Goal: Use online tool/utility: Utilize a website feature to perform a specific function

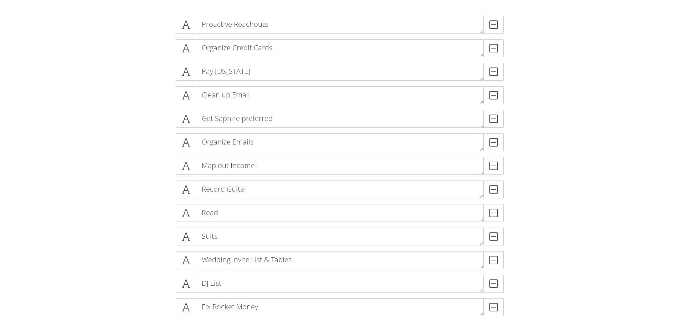
scroll to position [142, 0]
click at [489, 283] on div "DELETE" at bounding box center [489, 281] width 29 height 18
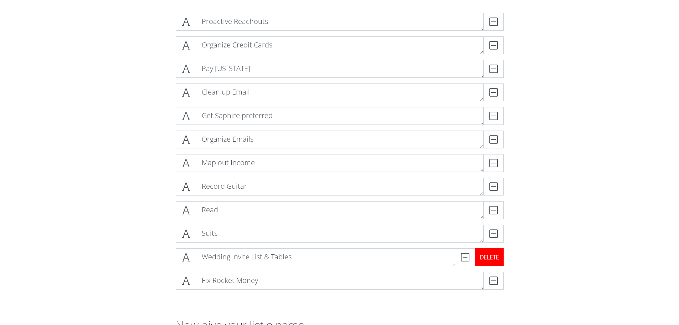
click at [495, 259] on div "DELETE" at bounding box center [489, 257] width 29 height 18
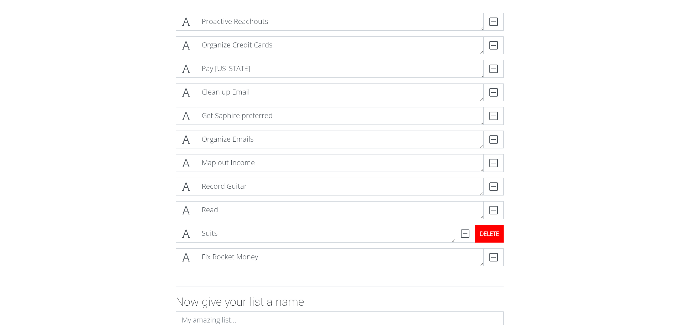
click at [496, 237] on div "DELETE" at bounding box center [489, 234] width 29 height 18
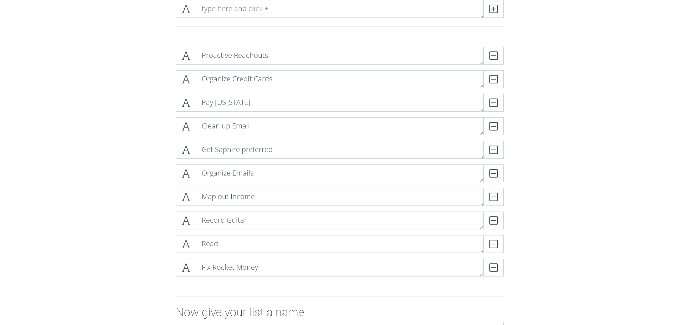
scroll to position [108, 0]
click at [494, 199] on div "DELETE" at bounding box center [489, 197] width 29 height 18
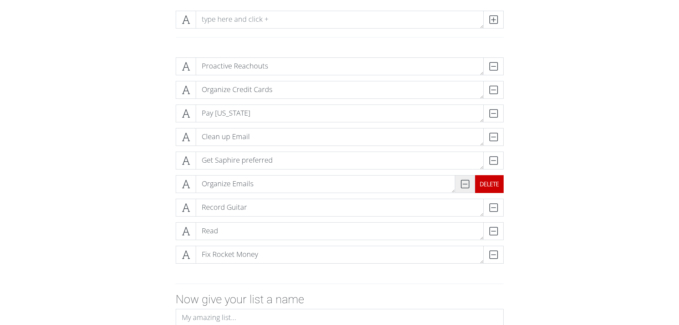
scroll to position [97, 0]
click at [490, 112] on div "DELETE" at bounding box center [489, 114] width 29 height 18
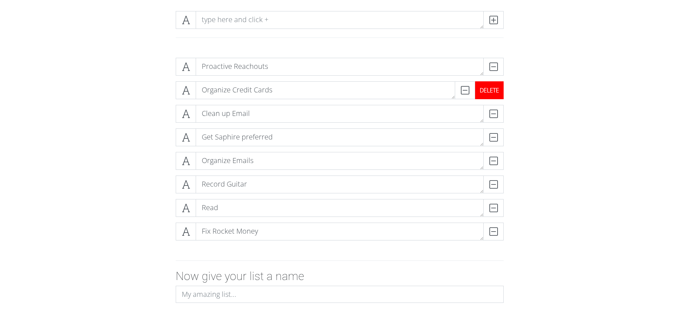
click at [493, 93] on div "DELETE" at bounding box center [489, 90] width 29 height 18
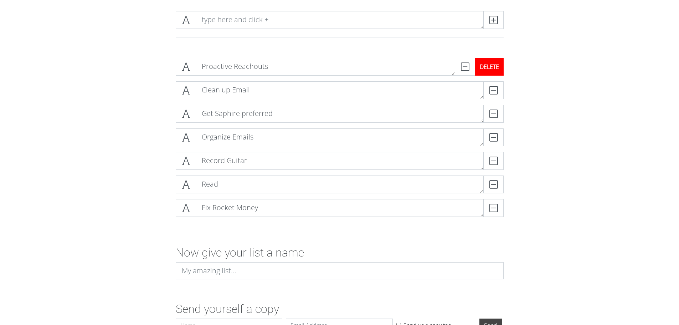
click at [495, 67] on div "DELETE" at bounding box center [489, 67] width 29 height 18
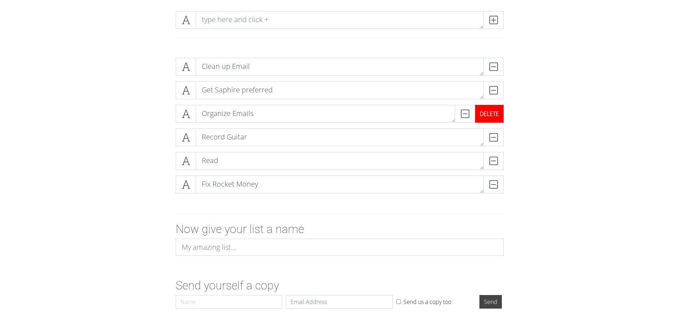
click at [493, 111] on div "DELETE" at bounding box center [489, 114] width 29 height 18
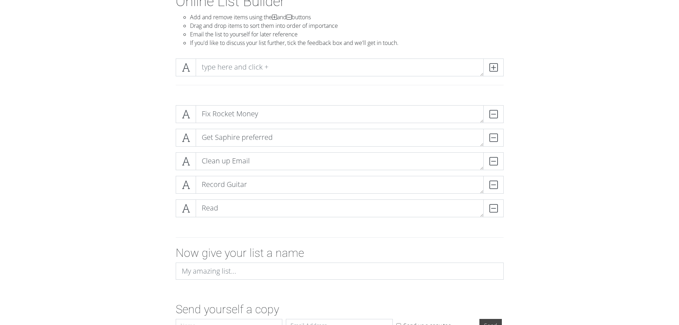
scroll to position [50, 0]
click at [227, 74] on textarea at bounding box center [340, 68] width 288 height 18
type textarea "Clean Up House"
click at [491, 69] on icon at bounding box center [493, 67] width 8 height 7
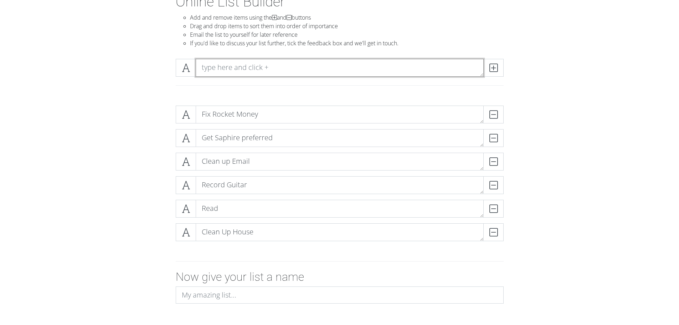
paste textarea "Schedule Dentist Appointment"
type textarea "Schedule Dentist Appointment"
click at [492, 73] on span at bounding box center [493, 68] width 20 height 18
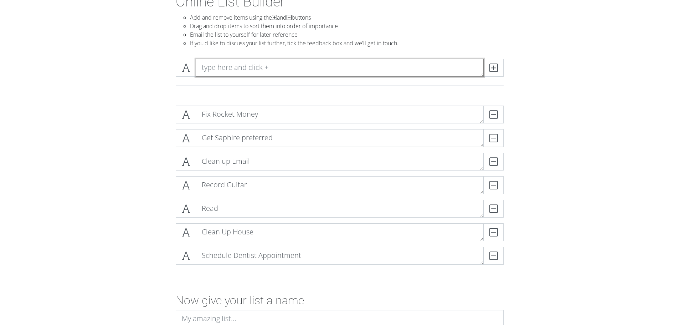
click at [431, 66] on textarea at bounding box center [340, 68] width 288 height 18
click at [431, 66] on textarea "W" at bounding box center [340, 68] width 288 height 18
type textarea "Workout"
click at [501, 69] on span at bounding box center [493, 68] width 20 height 18
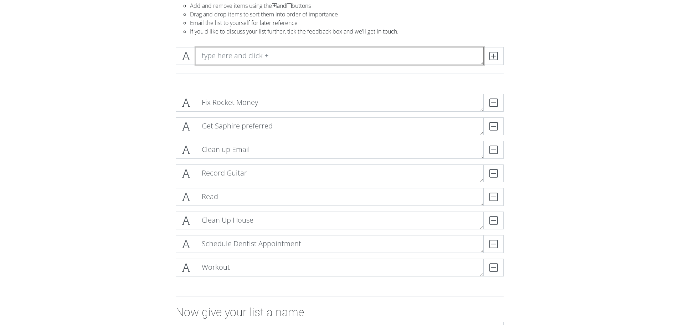
scroll to position [62, 0]
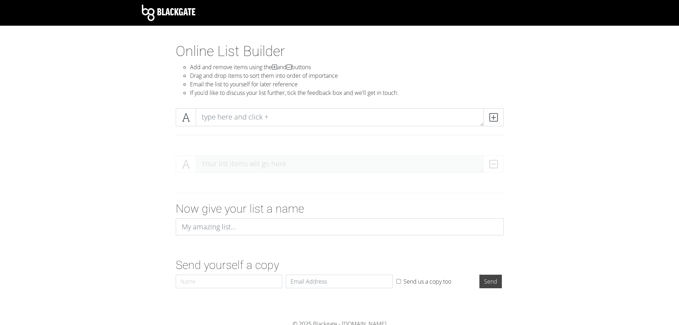
scroll to position [3, 0]
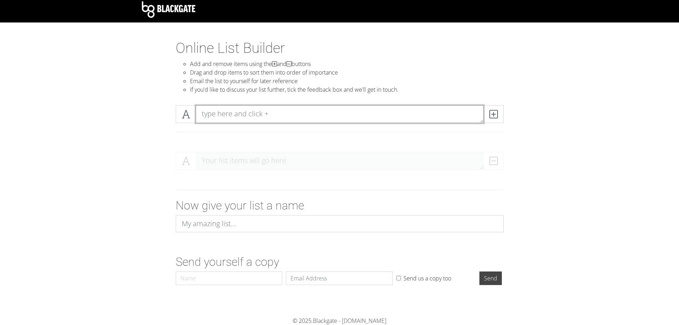
click at [257, 117] on textarea at bounding box center [340, 114] width 288 height 18
type textarea "Fix Work Fuckups"
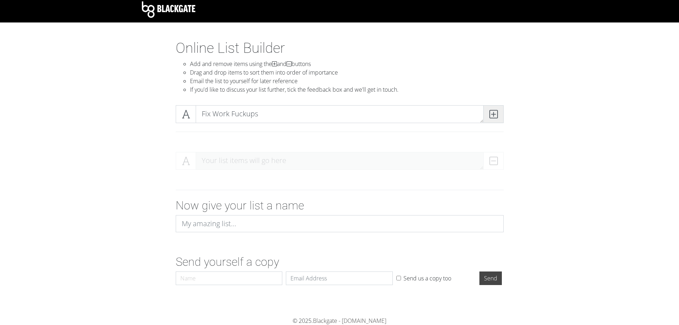
click at [493, 113] on icon at bounding box center [493, 113] width 8 height 7
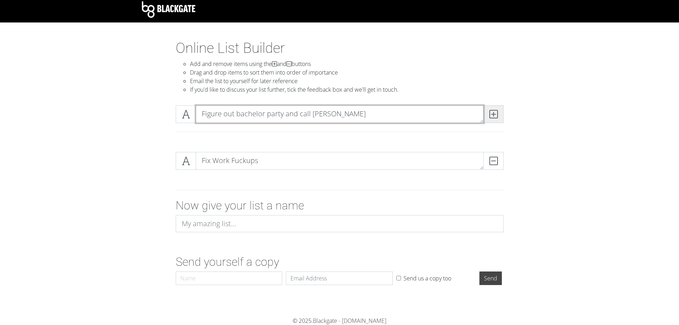
type textarea "Figure out bachelor party and call [PERSON_NAME]"
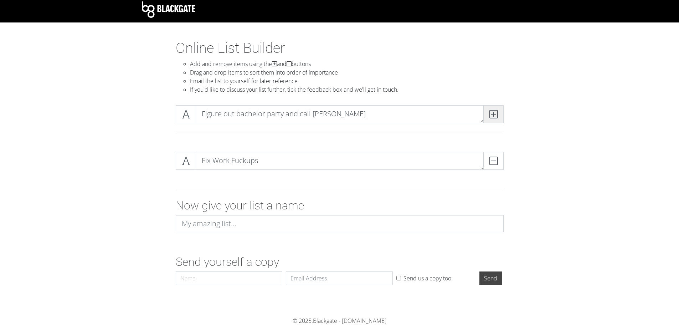
click at [493, 113] on icon at bounding box center [493, 113] width 8 height 7
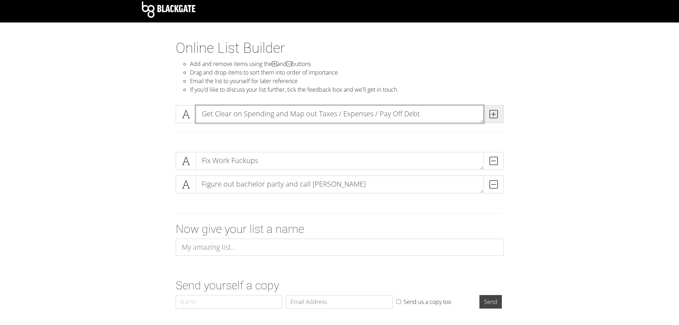
type textarea "Get Clear on Spending and Map out Taxes / Expenses / Pay Off Debt"
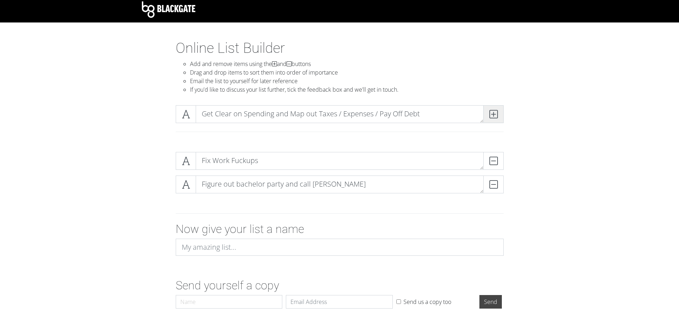
click at [493, 113] on icon at bounding box center [493, 113] width 8 height 7
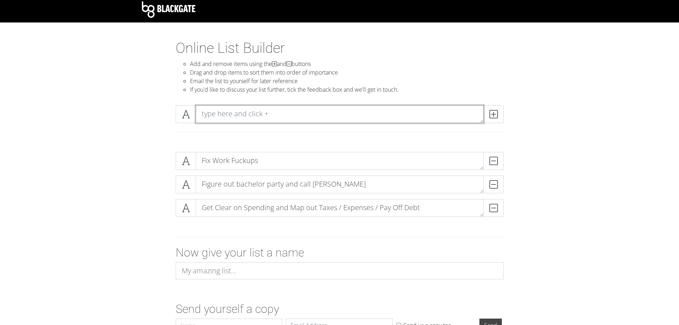
click at [217, 111] on textarea at bounding box center [340, 114] width 288 height 18
type textarea "Catch Up on IS Tasks NBD / Proactive Book Reachouts / [PERSON_NAME] Emails to R…"
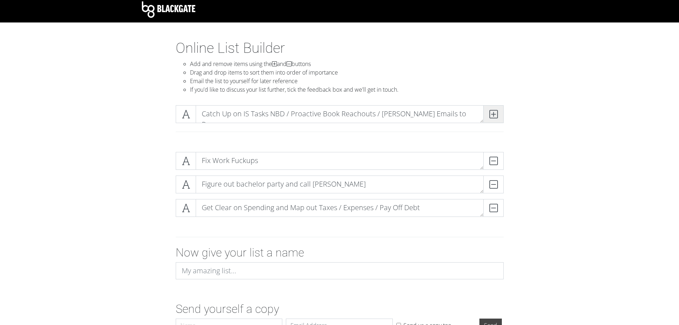
click at [491, 112] on icon at bounding box center [493, 113] width 8 height 7
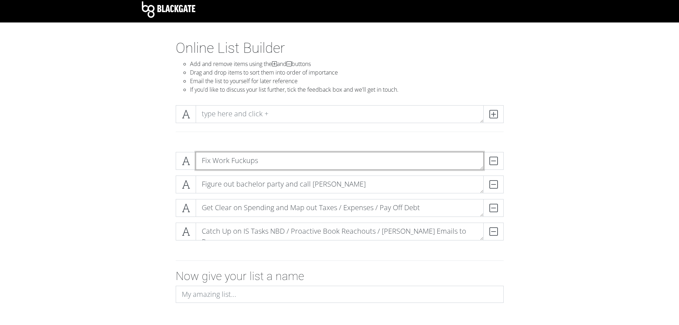
click at [276, 156] on textarea "Fix Work Fuckups" at bounding box center [340, 161] width 288 height 18
type textarea "Fix Work Fuckups Sidaoui - Culinary -"
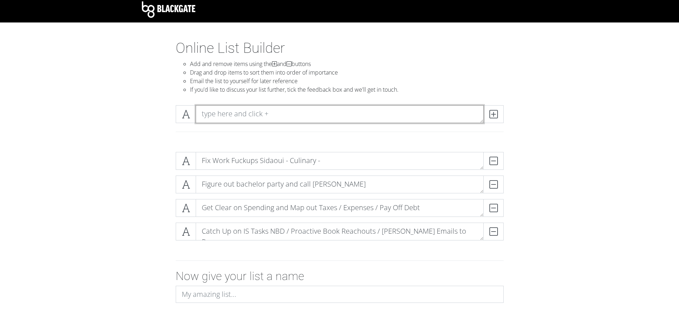
click at [221, 114] on textarea at bounding box center [340, 114] width 288 height 18
type textarea "Suits for My Wedding and Robs"
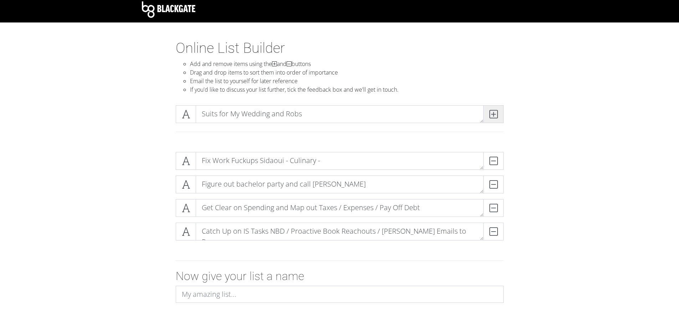
click at [493, 112] on icon at bounding box center [493, 113] width 8 height 7
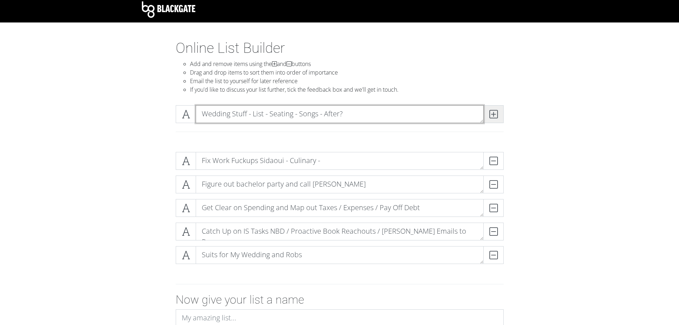
type textarea "Wedding Stuff - List - Seating - Songs - After?"
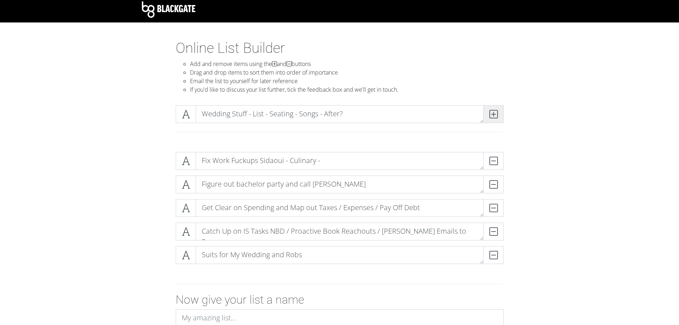
click at [496, 113] on icon at bounding box center [493, 113] width 8 height 7
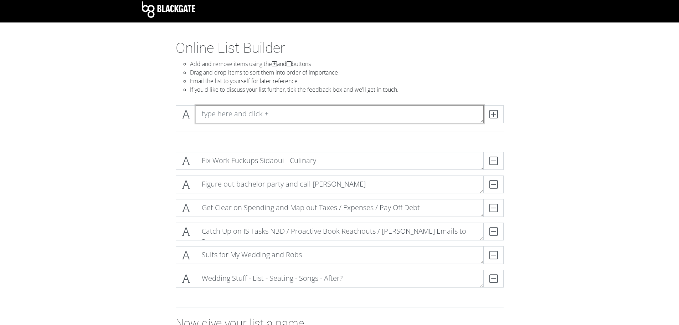
click at [457, 113] on textarea at bounding box center [340, 114] width 288 height 18
click at [287, 116] on textarea at bounding box center [340, 114] width 288 height 18
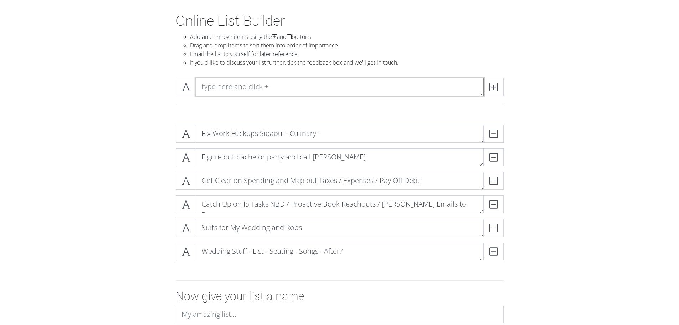
scroll to position [31, 0]
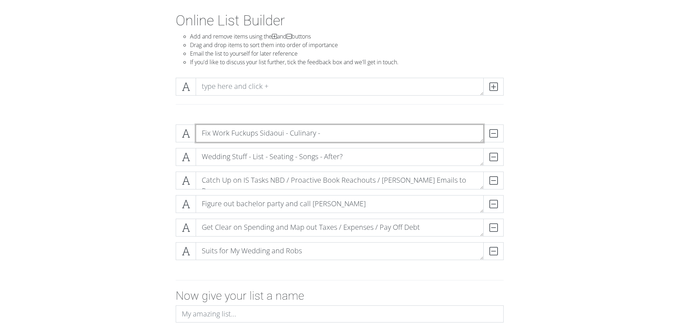
click at [339, 135] on textarea "Fix Work Fuckups Sidaoui - Culinary -" at bounding box center [340, 133] width 288 height 18
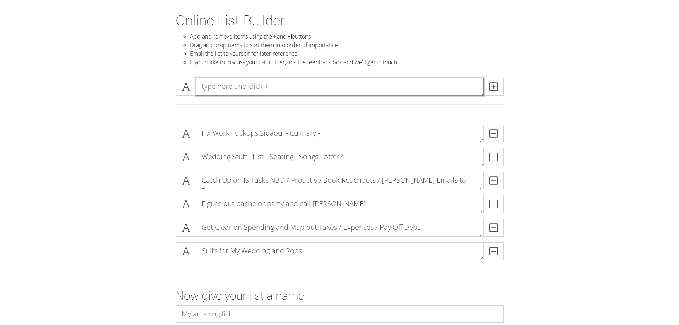
click at [298, 89] on textarea at bounding box center [340, 87] width 288 height 18
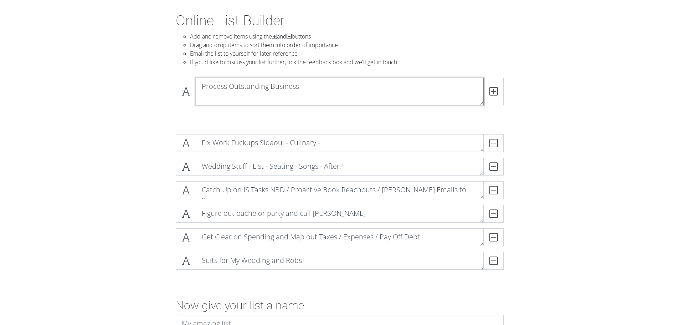
scroll to position [0, 0]
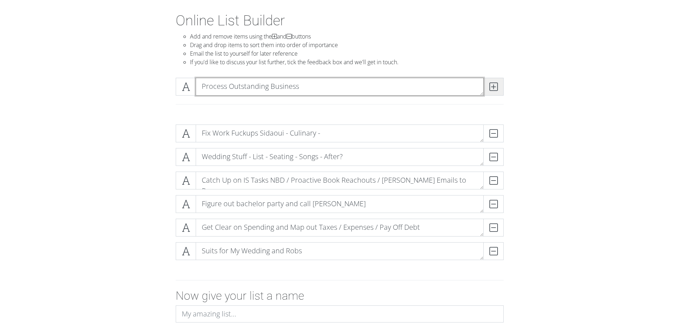
type textarea "Process Outstanding Business"
click at [497, 87] on icon at bounding box center [493, 86] width 8 height 7
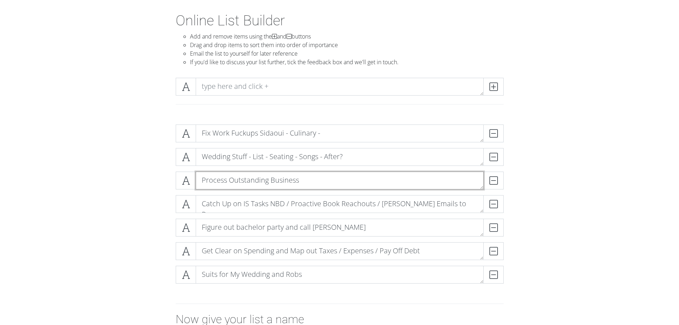
click at [312, 178] on textarea "Process Outstanding Business" at bounding box center [340, 180] width 288 height 18
type textarea "Process Outstanding Business"
click at [123, 144] on form "Fix Work Fuckups Sidaoui - Culinary - DELETE Wedding Stuff - List - Seating - S…" at bounding box center [339, 260] width 679 height 283
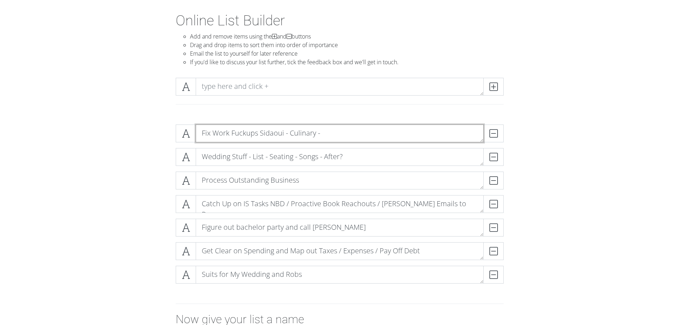
click at [346, 133] on textarea "Fix Work Fuckups Sidaoui - Culinary -" at bounding box center [340, 133] width 288 height 18
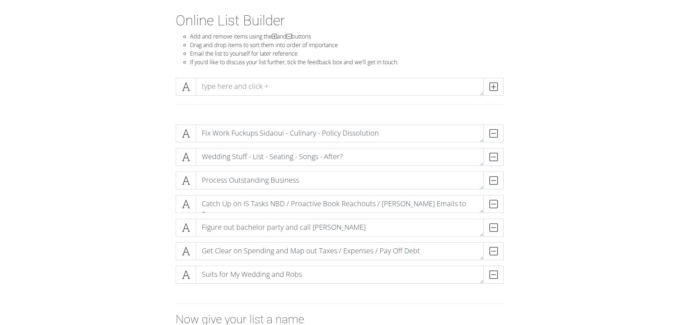
click at [546, 104] on section "Online List Builder Add and remove items using the and buttons Drag and drop it…" at bounding box center [339, 221] width 679 height 418
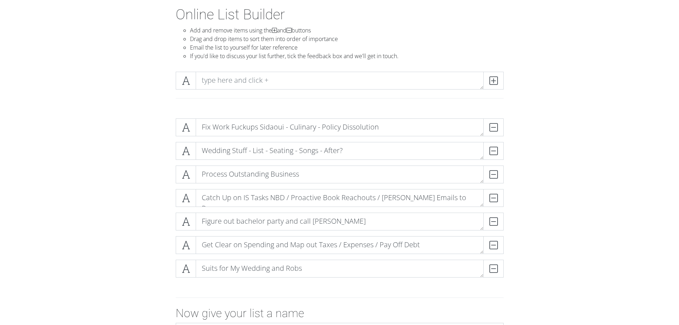
scroll to position [37, 0]
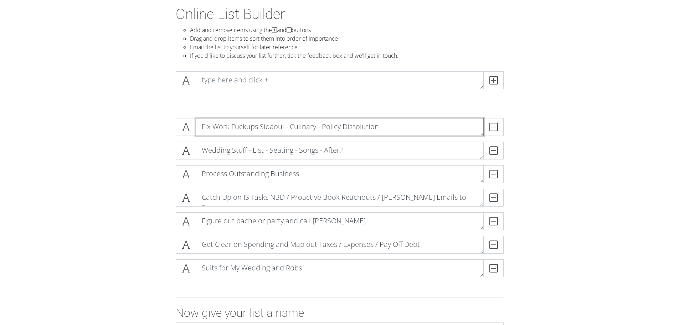
click at [393, 125] on textarea "Fix Work Fuckups Sidaoui - Culinary - Policy Dissolution" at bounding box center [340, 127] width 288 height 18
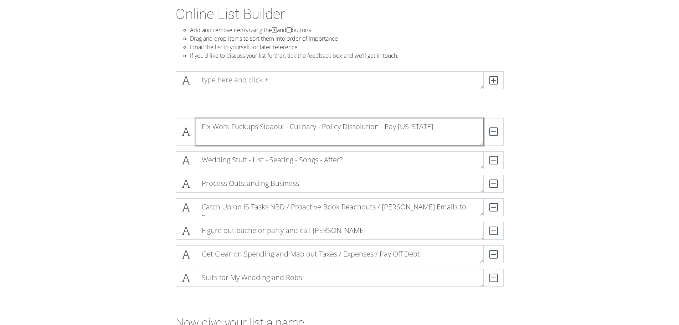
scroll to position [0, 0]
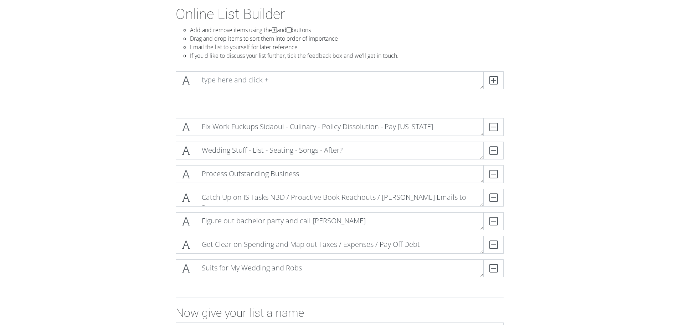
click at [593, 125] on form "Fix Work Fuckups Sidaoui - Culinary - Policy Dissolution - Pay [US_STATE] DELET…" at bounding box center [339, 253] width 679 height 283
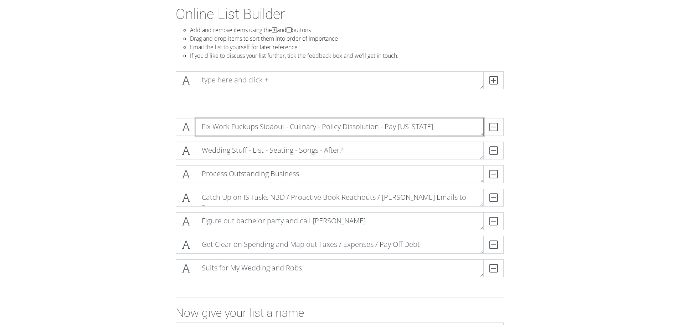
drag, startPoint x: 376, startPoint y: 125, endPoint x: 319, endPoint y: 123, distance: 57.1
click at [319, 123] on textarea "Fix Work Fuckups Sidaoui - Culinary - Policy Dissolution - Pay [US_STATE]" at bounding box center [340, 127] width 288 height 18
type textarea "Fix Work Fuckups Sidaoui - Culinary - [PERSON_NAME]"
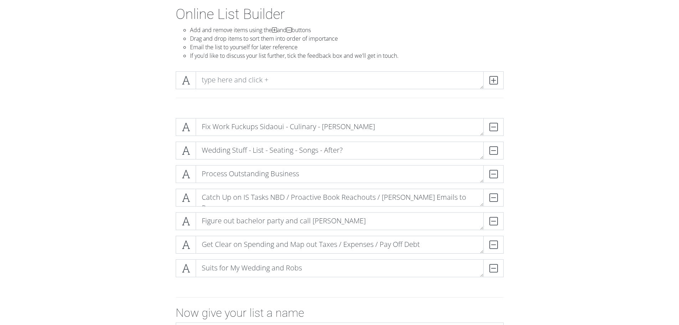
click at [532, 113] on div "Fix Work Fuckups Sidaoui - Culinary - Colby DELETE Wedding Stuff - List - Seati…" at bounding box center [340, 200] width 406 height 176
click at [499, 129] on div "DELETE" at bounding box center [489, 127] width 29 height 18
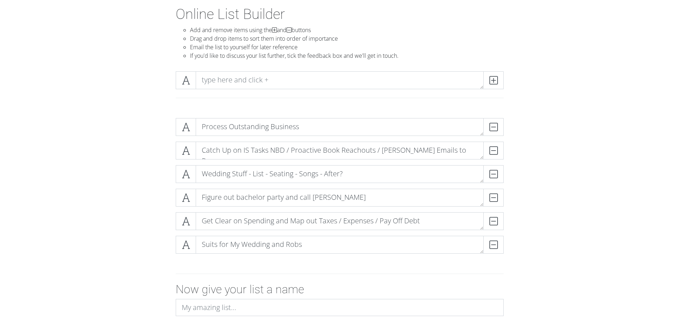
click at [141, 157] on div "Process Outstanding Business DELETE Catch Up on IS Tasks NBD / Proactive Book R…" at bounding box center [340, 188] width 406 height 153
click at [209, 86] on textarea at bounding box center [340, 80] width 288 height 18
type textarea "Schedule Dentist Appointment"
drag, startPoint x: 311, startPoint y: 76, endPoint x: 150, endPoint y: 72, distance: 160.4
click at [150, 72] on div "Schedule Dentist Appointment" at bounding box center [340, 89] width 406 height 47
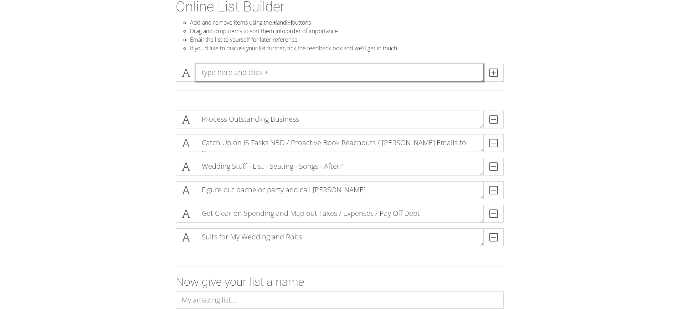
scroll to position [46, 0]
